Goal: Task Accomplishment & Management: Complete application form

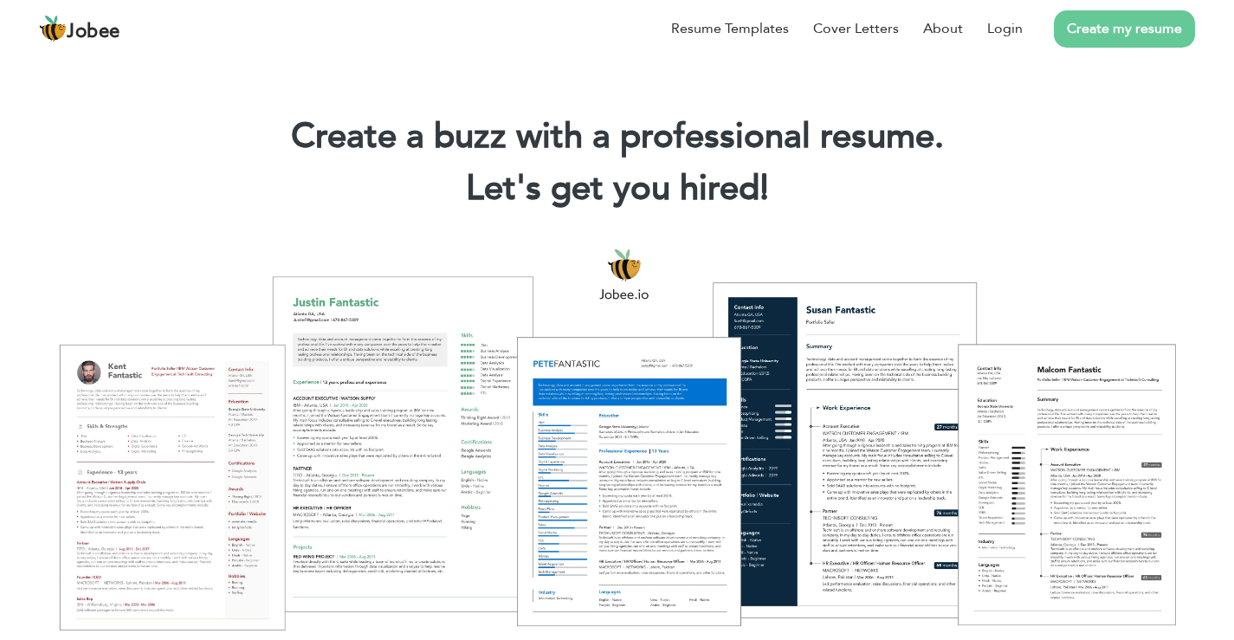
click at [1138, 32] on link "Create my resume" at bounding box center [1124, 28] width 141 height 37
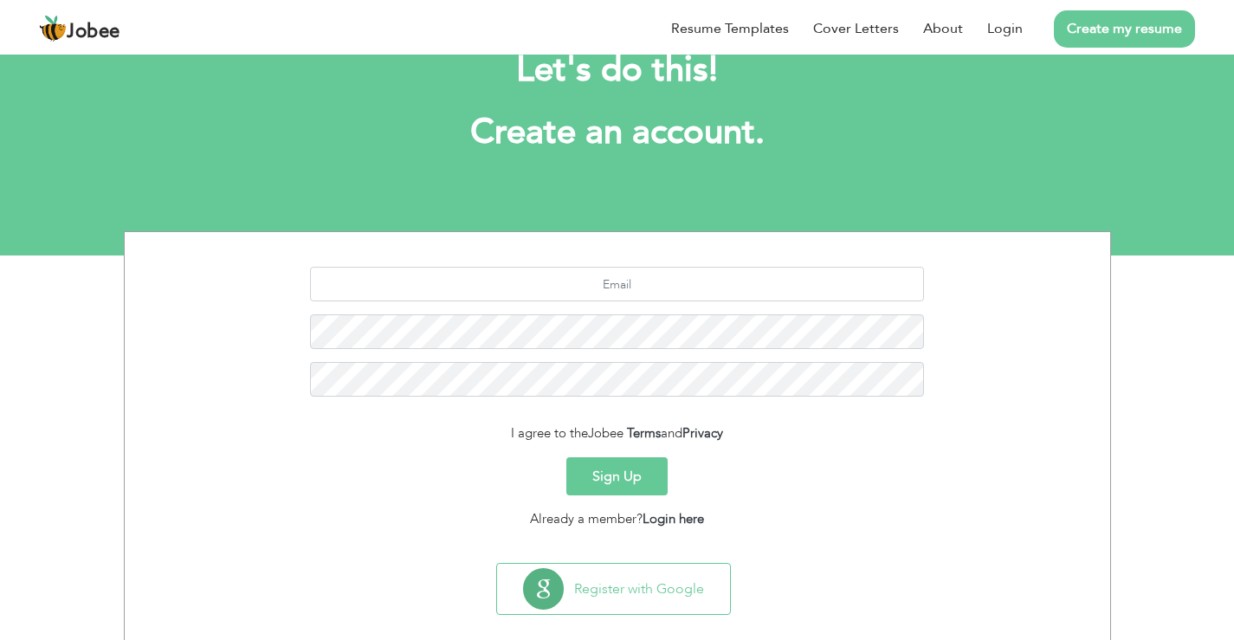
scroll to position [79, 0]
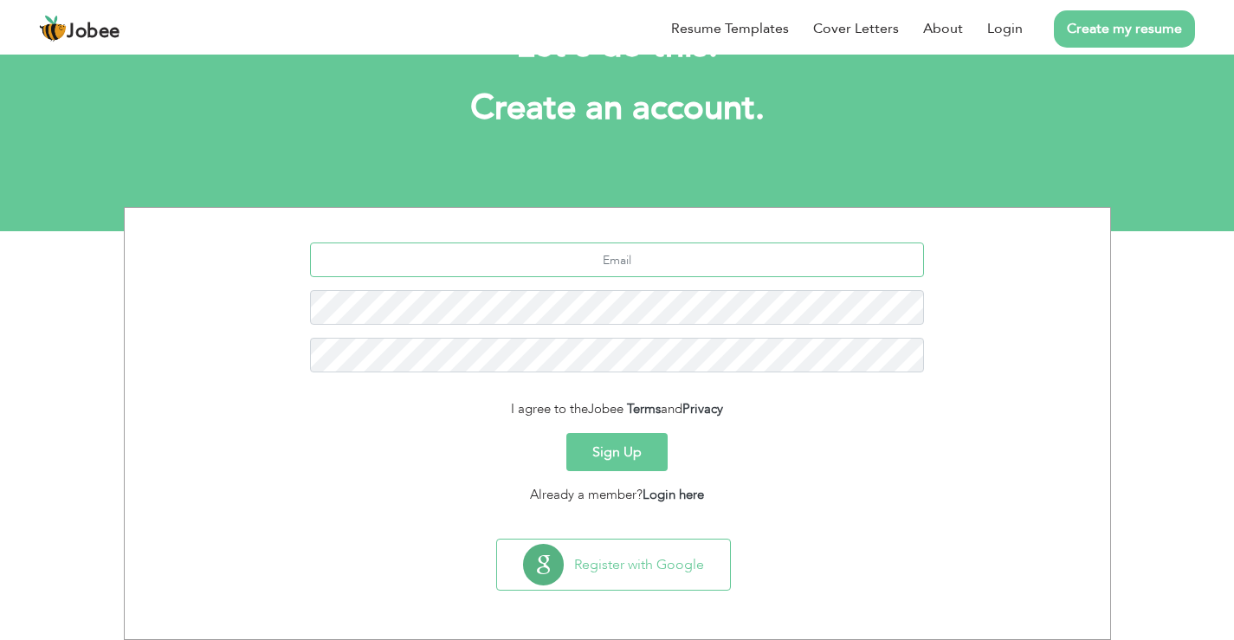
click at [650, 261] on input "text" at bounding box center [617, 259] width 614 height 35
click at [649, 260] on input "text" at bounding box center [617, 259] width 614 height 35
click at [1014, 320] on div at bounding box center [617, 313] width 959 height 143
click at [629, 261] on input "text" at bounding box center [617, 259] width 614 height 35
type input "mzayn6335@gmail.com"
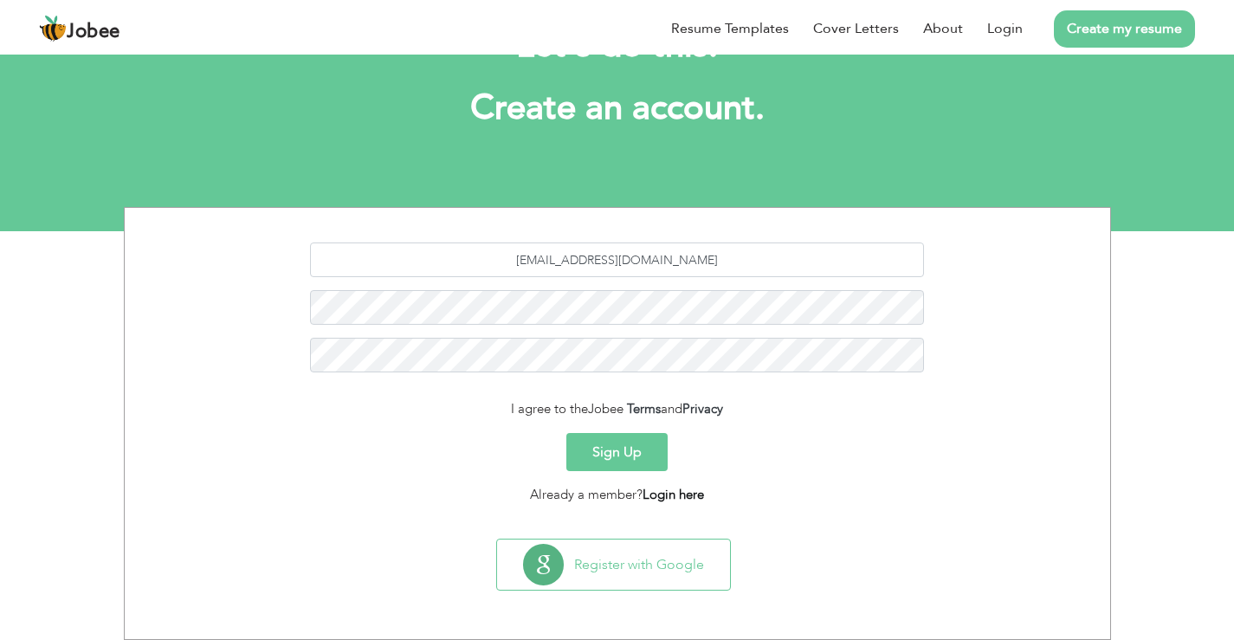
click at [679, 494] on link "Login here" at bounding box center [673, 494] width 61 height 17
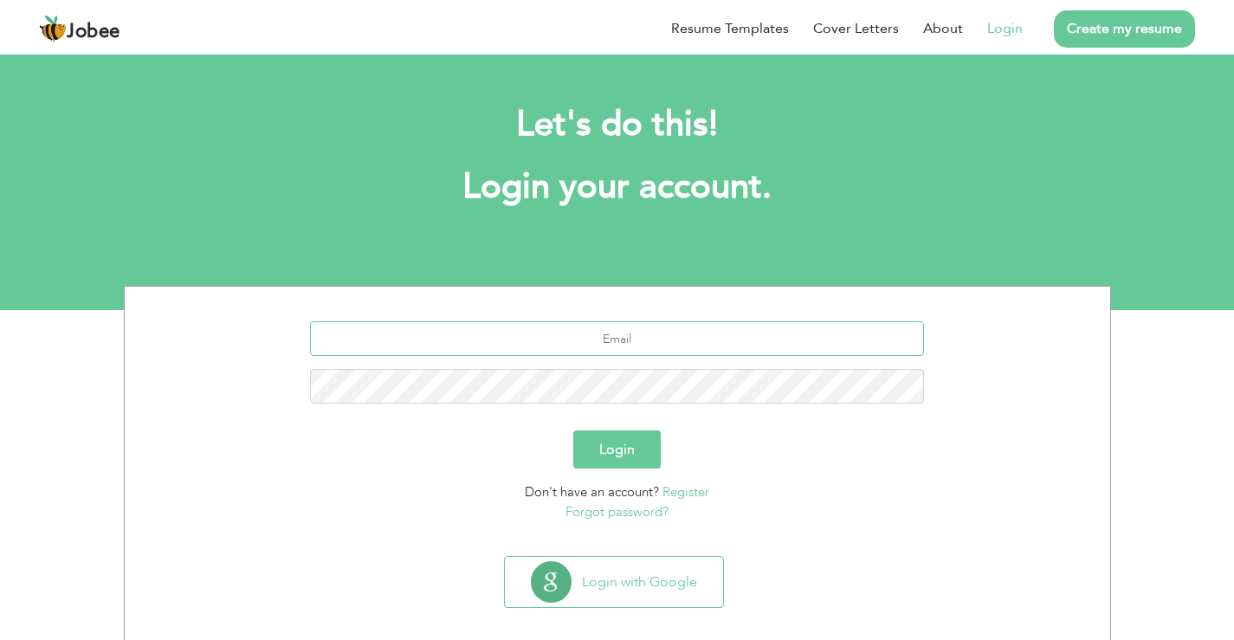
click at [663, 340] on input "text" at bounding box center [617, 338] width 614 height 35
type input "mzayn6335@gmail.com"
click at [634, 449] on button "Login" at bounding box center [616, 449] width 87 height 38
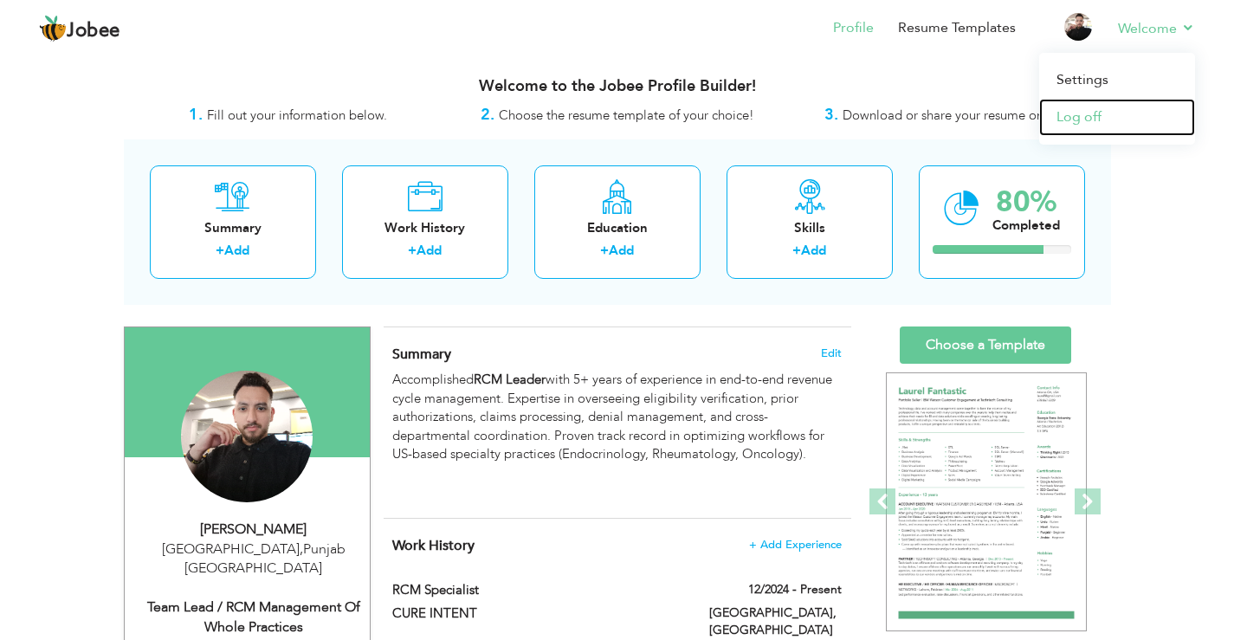
click at [1086, 118] on link "Log off" at bounding box center [1117, 117] width 156 height 37
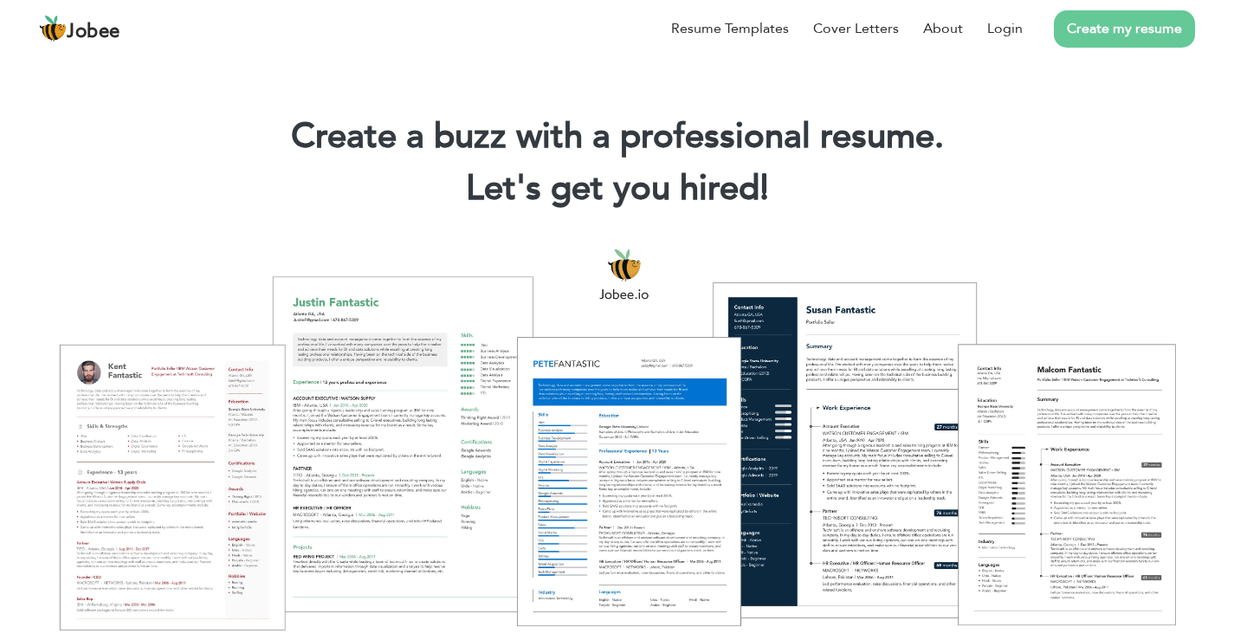
click at [1132, 28] on link "Create my resume" at bounding box center [1124, 28] width 141 height 37
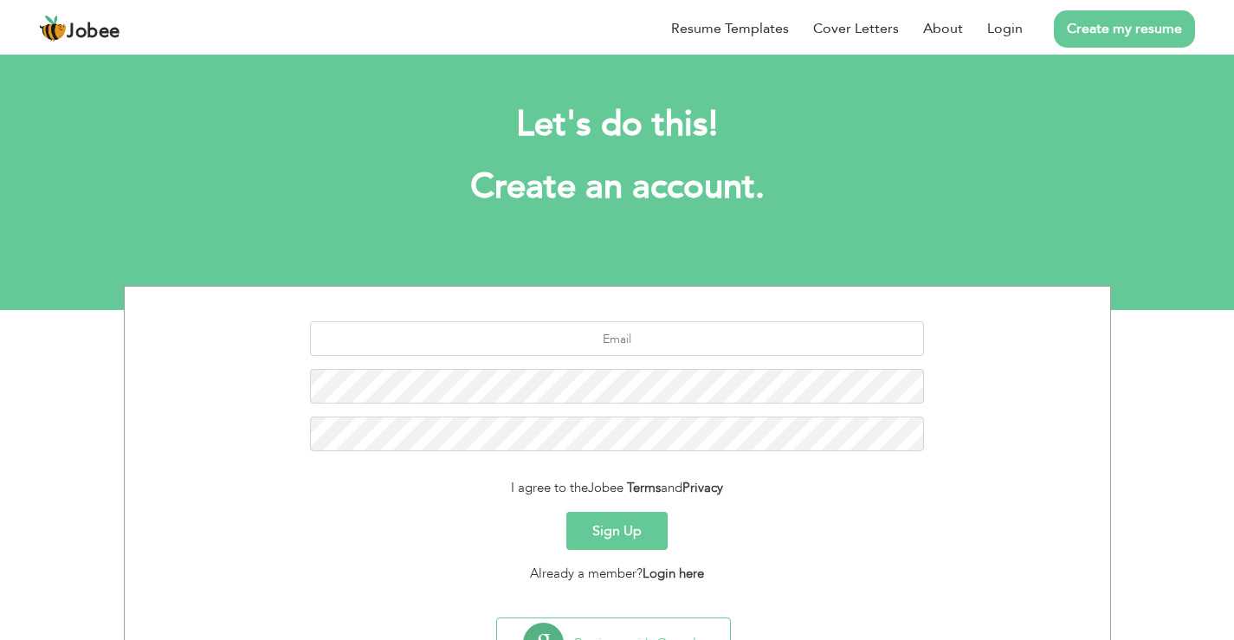
click at [628, 528] on button "Sign Up" at bounding box center [616, 531] width 101 height 38
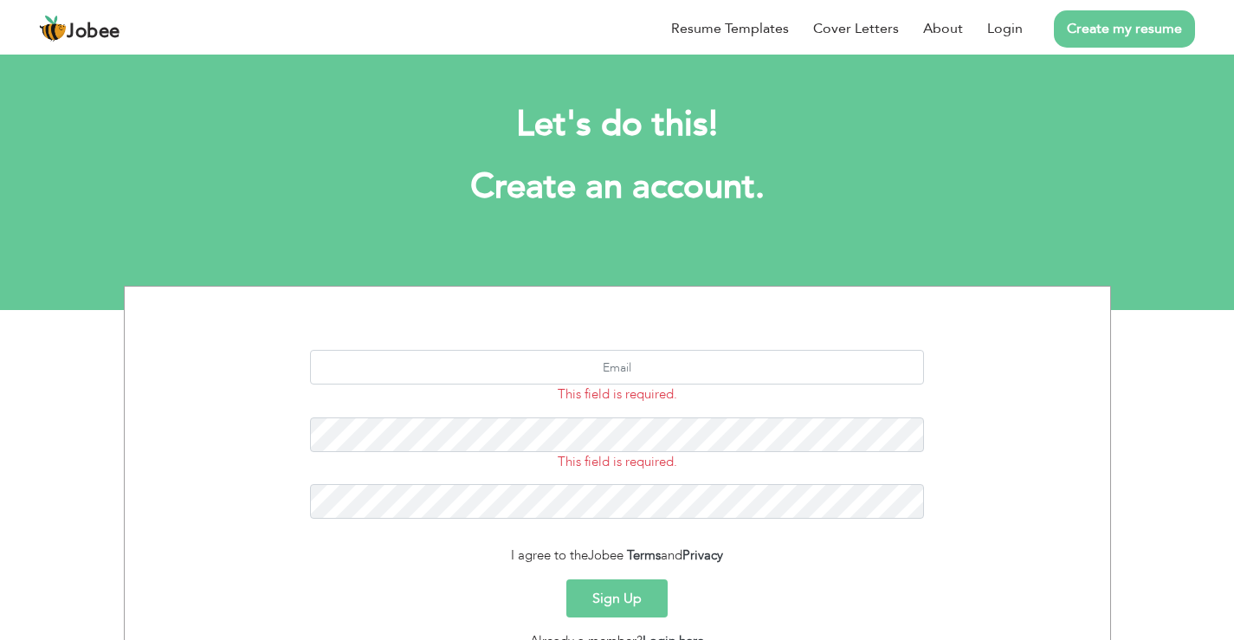
scroll to position [87, 0]
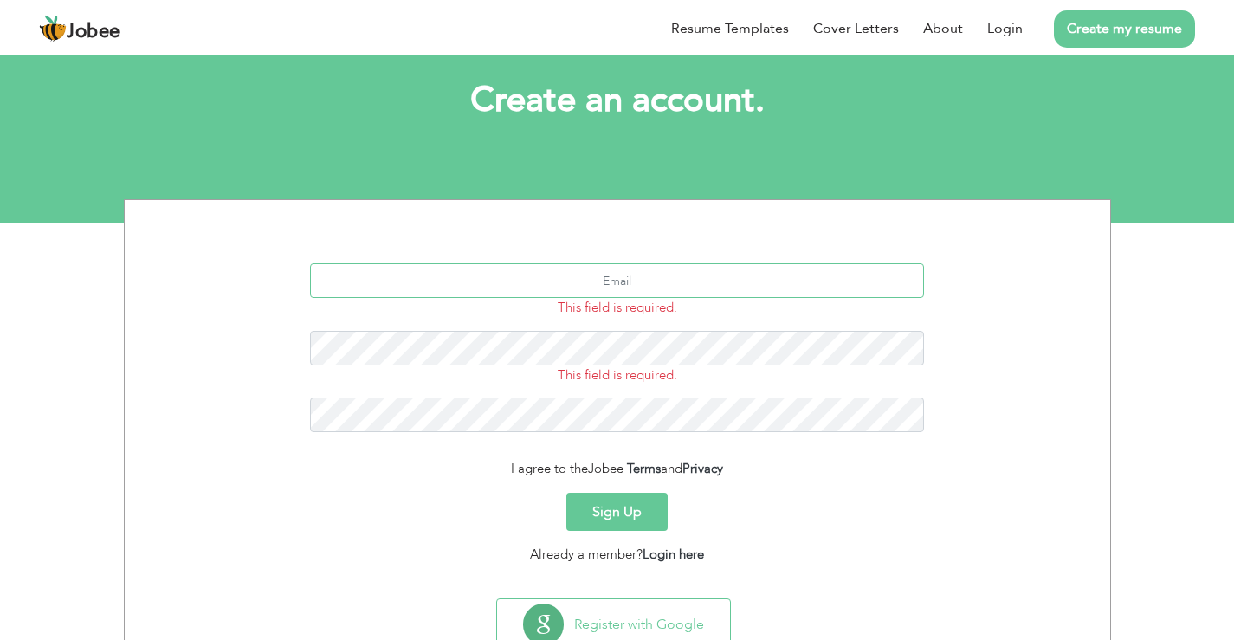
click at [676, 276] on input "text" at bounding box center [617, 280] width 614 height 35
type input "[EMAIL_ADDRESS][DOMAIN_NAME]"
click at [643, 519] on button "Sign Up" at bounding box center [616, 512] width 101 height 38
